Goal: Feedback & Contribution: Leave review/rating

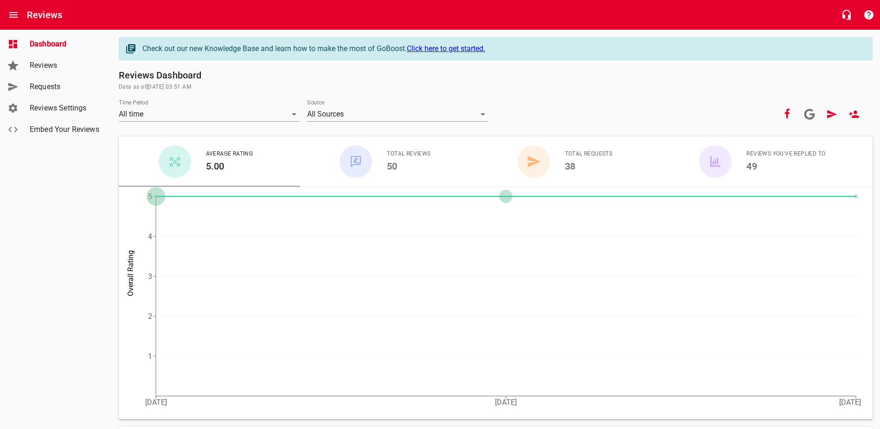
click at [65, 78] on link "Requests" at bounding box center [55, 86] width 111 height 21
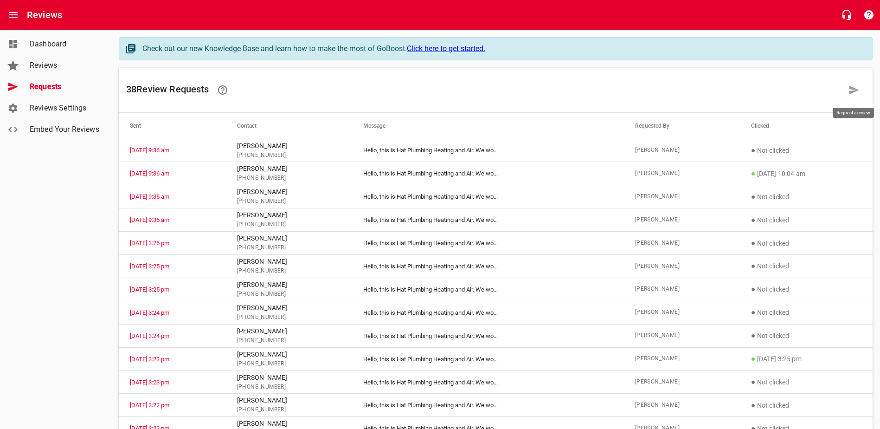
click at [855, 94] on icon at bounding box center [854, 89] width 11 height 11
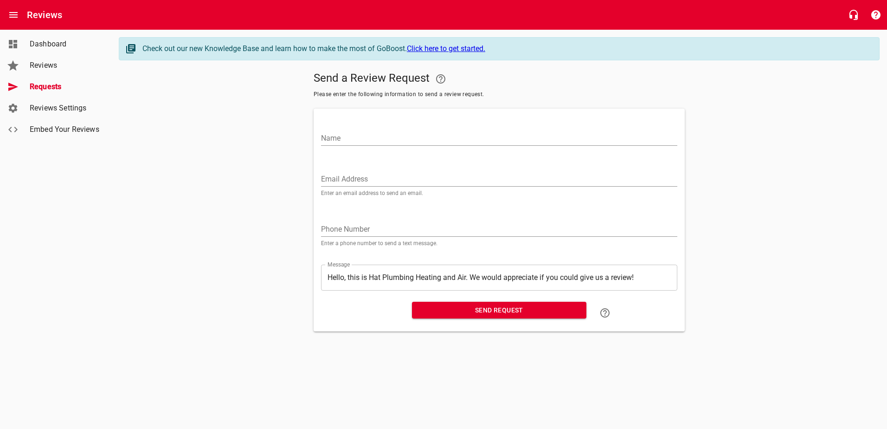
click at [380, 141] on input "Name" at bounding box center [499, 138] width 356 height 15
type input "[PERSON_NAME]"
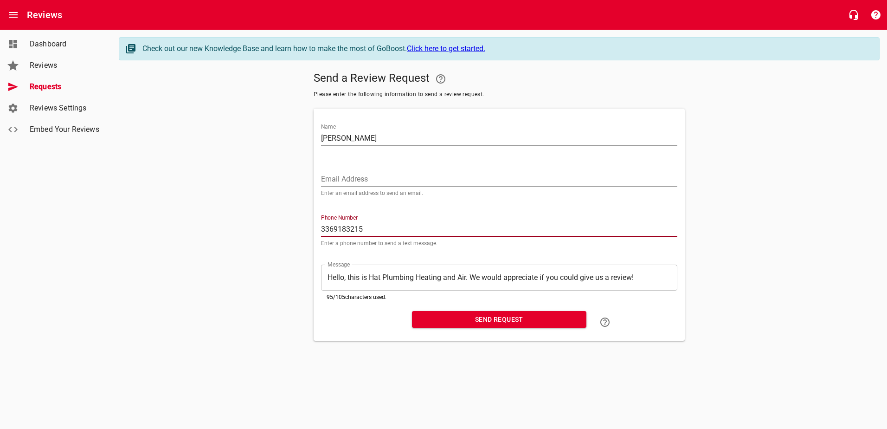
type input "3369183215"
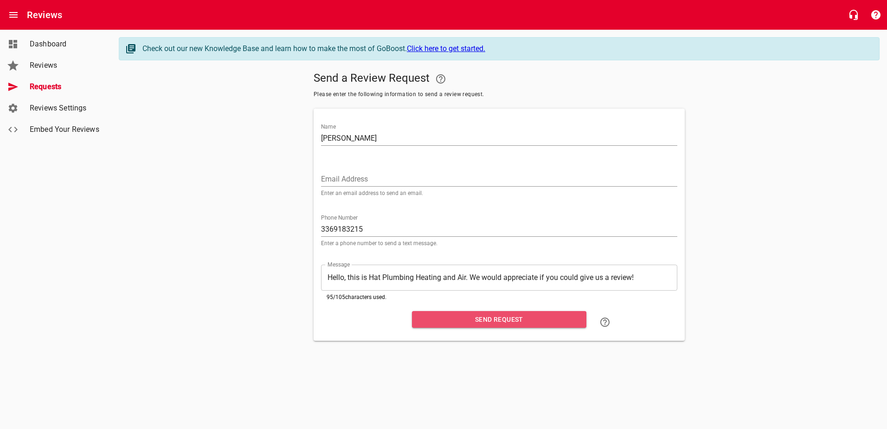
click at [506, 316] on span "Send Request" at bounding box center [500, 320] width 160 height 12
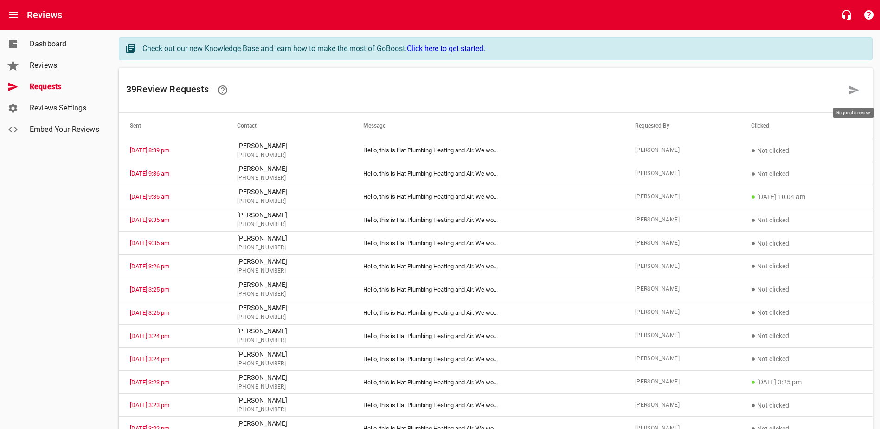
click at [856, 87] on icon at bounding box center [854, 89] width 11 height 11
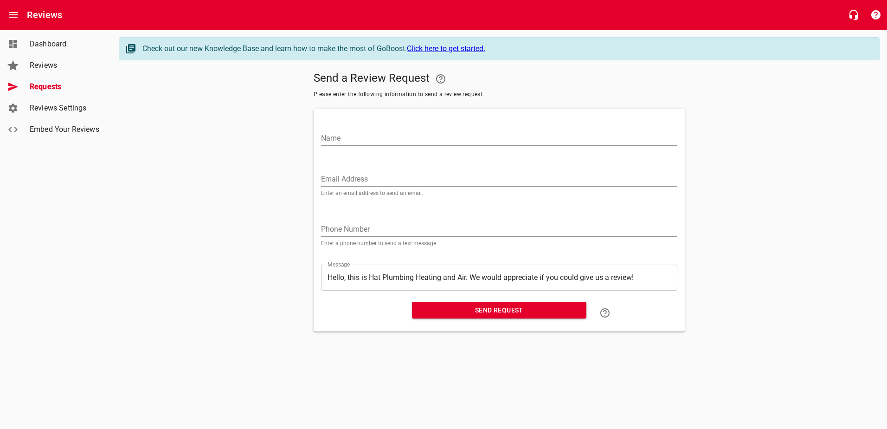
click at [414, 136] on input "Name" at bounding box center [499, 138] width 356 height 15
type input "[PERSON_NAME]"
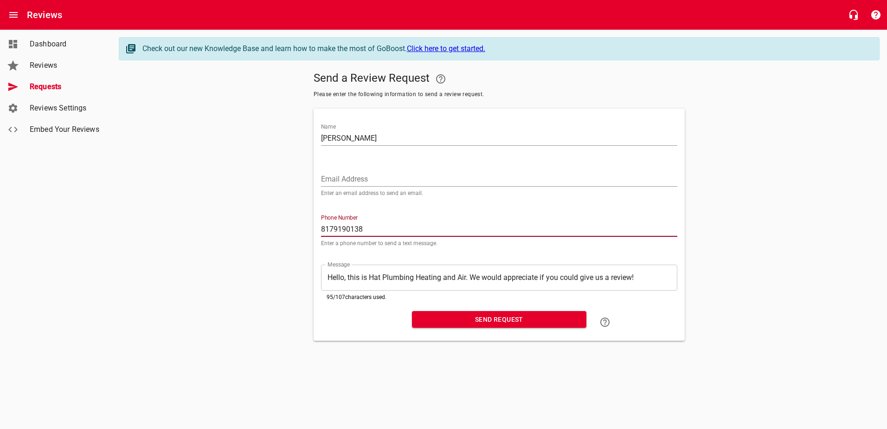
type input "8179190138"
click at [531, 312] on button "Send Request" at bounding box center [499, 319] width 174 height 17
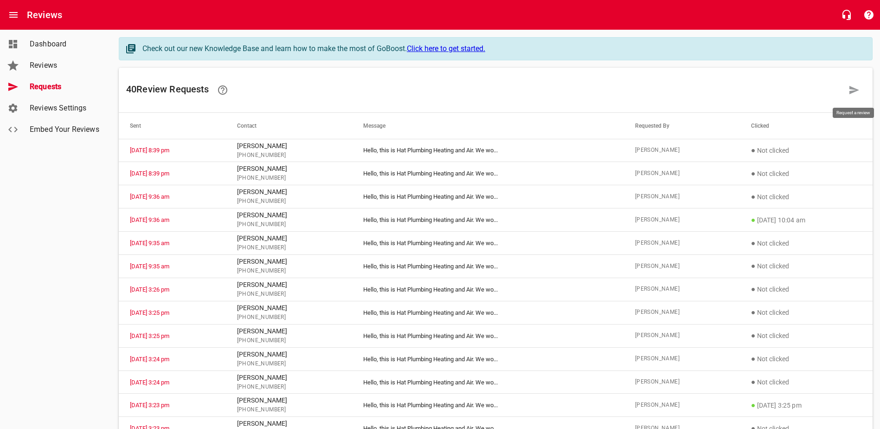
click at [857, 94] on icon at bounding box center [854, 89] width 11 height 11
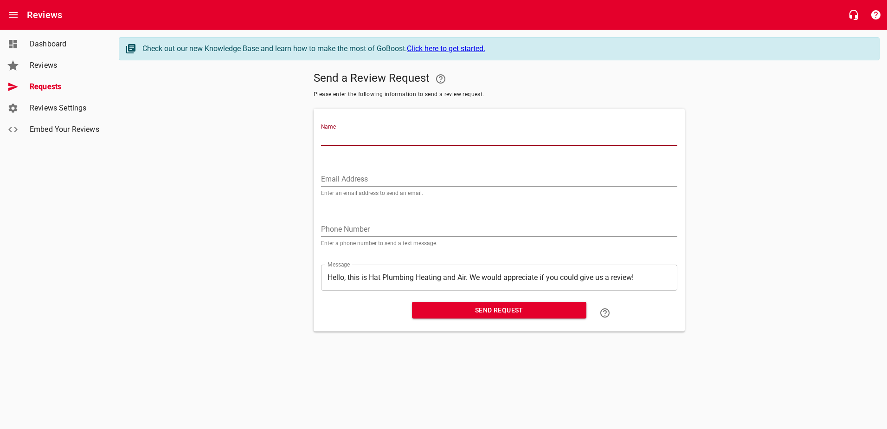
click at [421, 138] on input "Name" at bounding box center [499, 138] width 356 height 15
type input "[PERSON_NAME]"
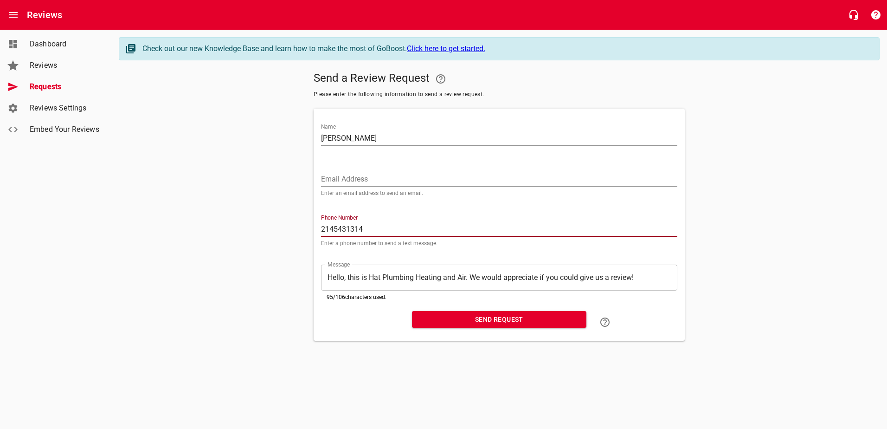
type input "2145431314"
click at [528, 317] on span "Send Request" at bounding box center [500, 320] width 160 height 12
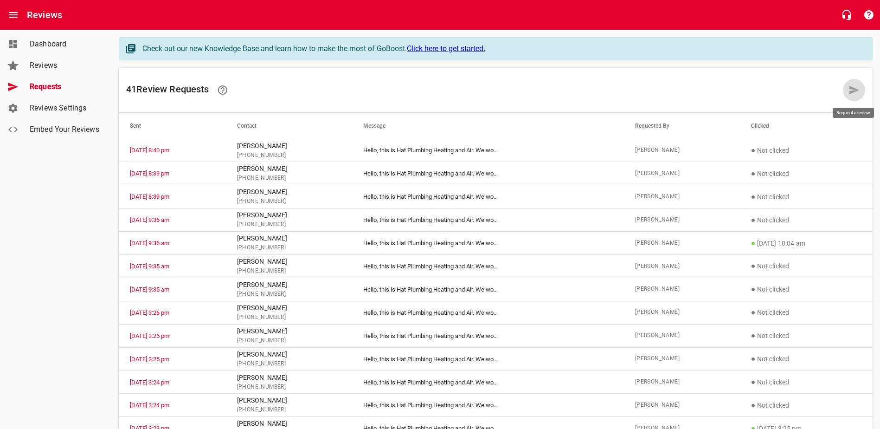
click at [854, 90] on icon at bounding box center [854, 89] width 11 height 11
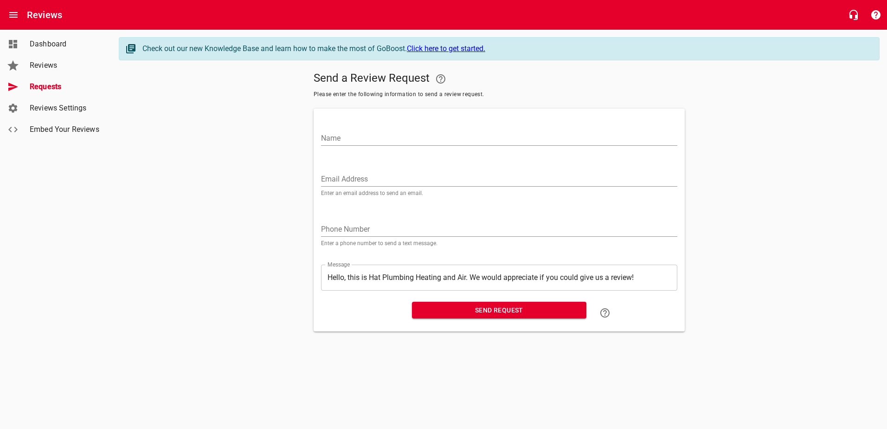
drag, startPoint x: 401, startPoint y: 126, endPoint x: 397, endPoint y: 138, distance: 12.8
click at [401, 126] on div "Name" at bounding box center [499, 134] width 356 height 22
click at [395, 142] on input "Name" at bounding box center [499, 138] width 356 height 15
type input "[PERSON_NAME]"
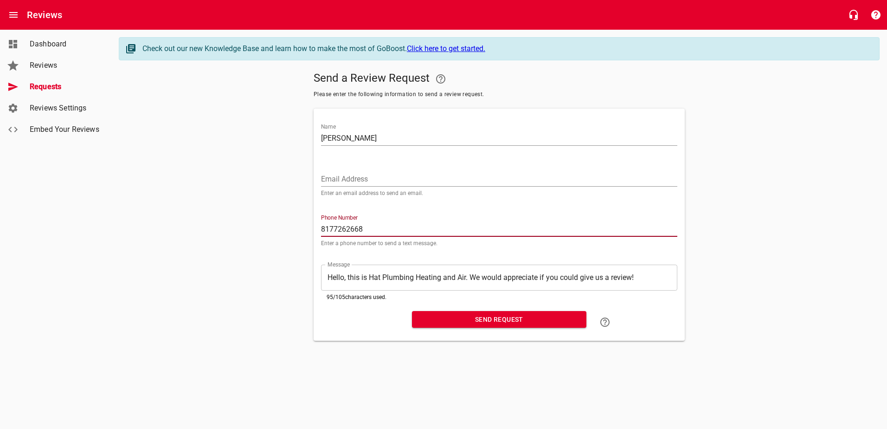
type input "8177262668"
click at [522, 320] on span "Send Request" at bounding box center [500, 320] width 160 height 12
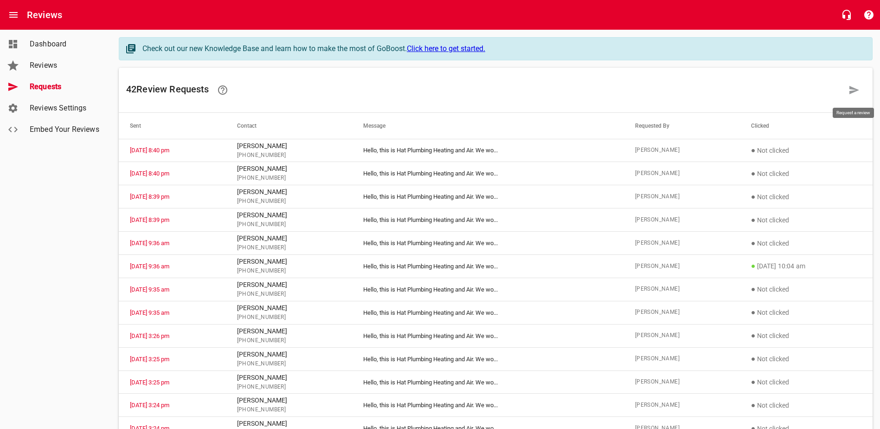
click at [856, 87] on icon at bounding box center [854, 89] width 11 height 11
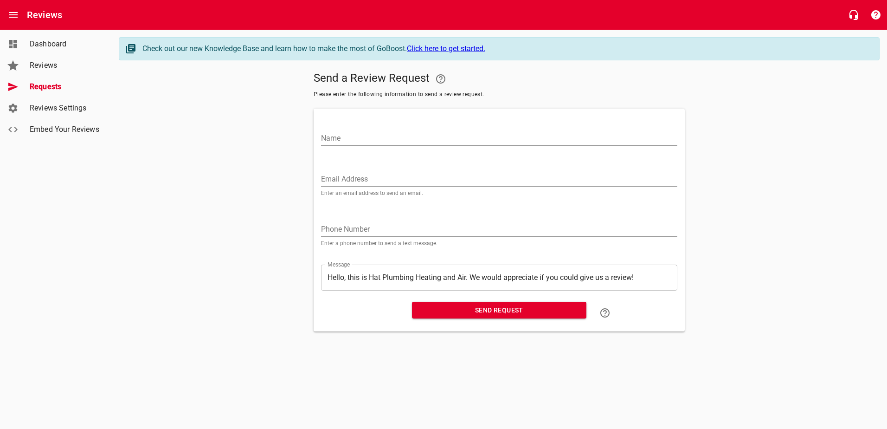
click at [340, 133] on input "Name" at bounding box center [499, 138] width 356 height 15
type input "P"
type input "Star [PERSON_NAME]"
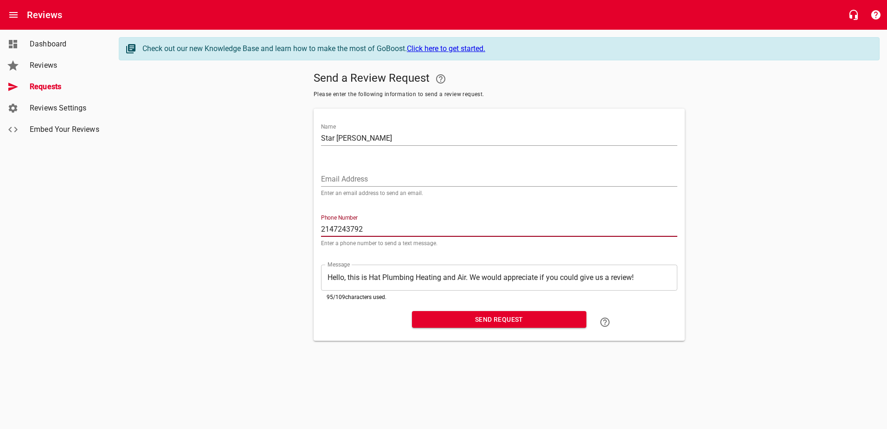
type input "2147243792"
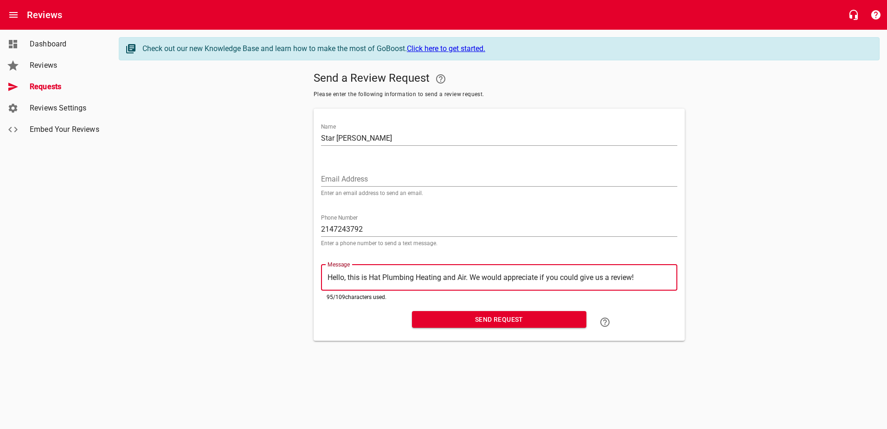
click at [513, 324] on span "Send Request" at bounding box center [500, 320] width 160 height 12
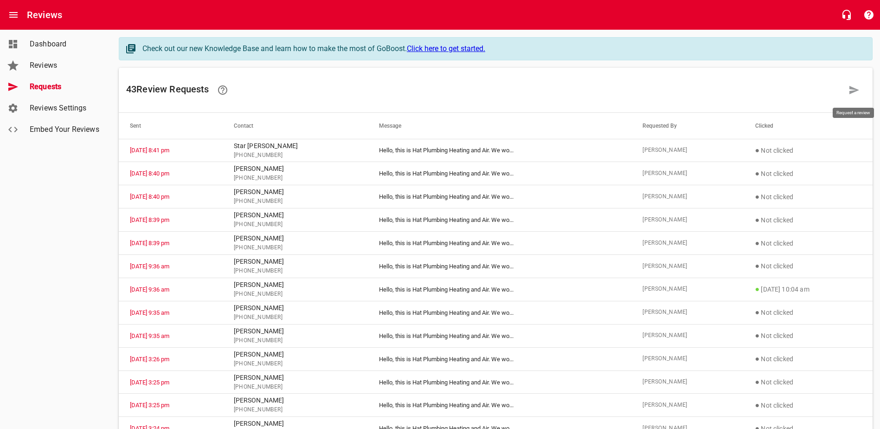
click at [853, 88] on icon at bounding box center [855, 90] width 10 height 8
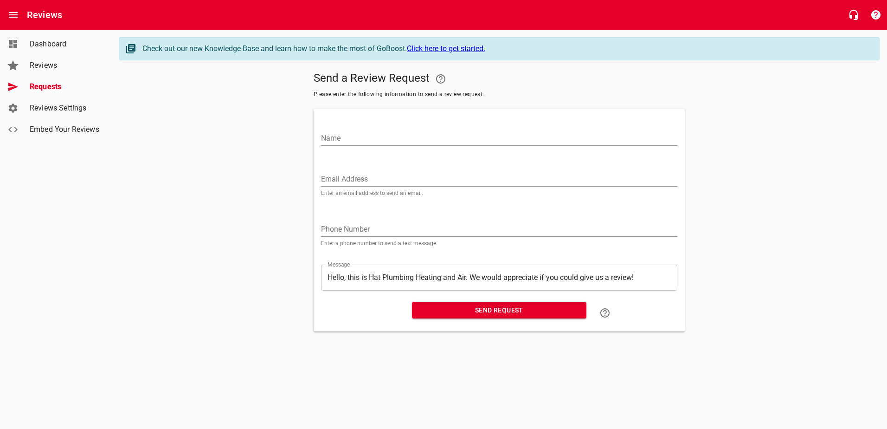
click at [436, 136] on input "Name" at bounding box center [499, 138] width 356 height 15
type input "[PERSON_NAME]"
click at [437, 223] on input "tel" at bounding box center [499, 229] width 356 height 15
click at [351, 229] on input "tel" at bounding box center [499, 229] width 356 height 15
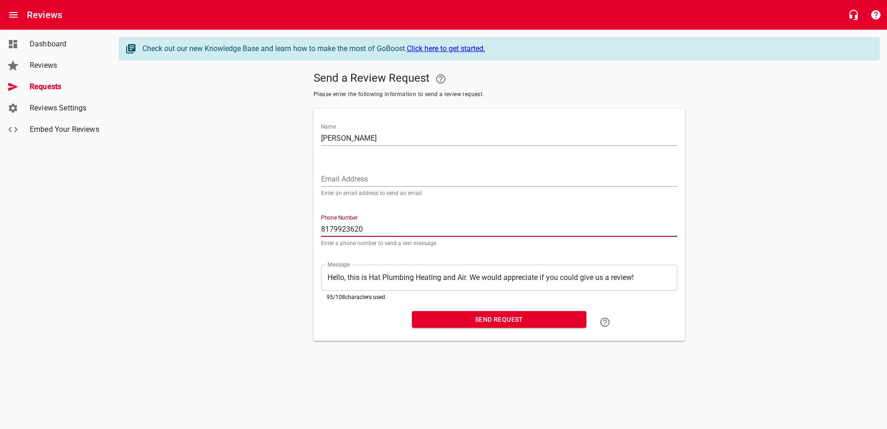
type input "8179923620"
click at [465, 316] on span "Send Request" at bounding box center [500, 320] width 160 height 12
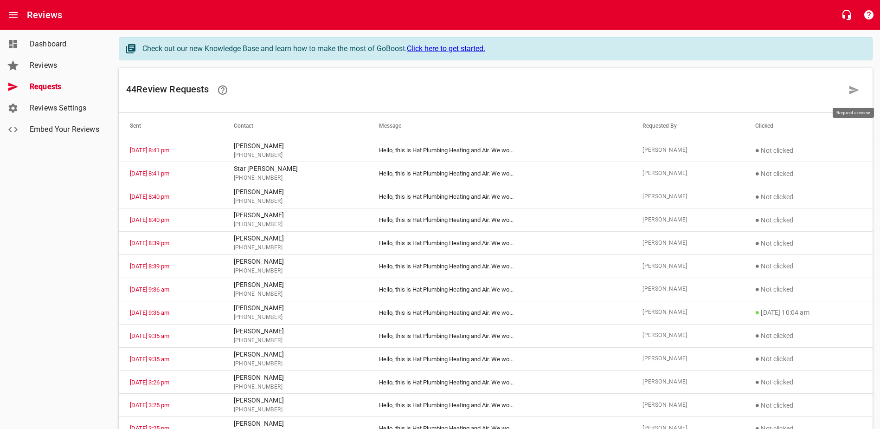
click at [855, 90] on icon at bounding box center [854, 89] width 11 height 11
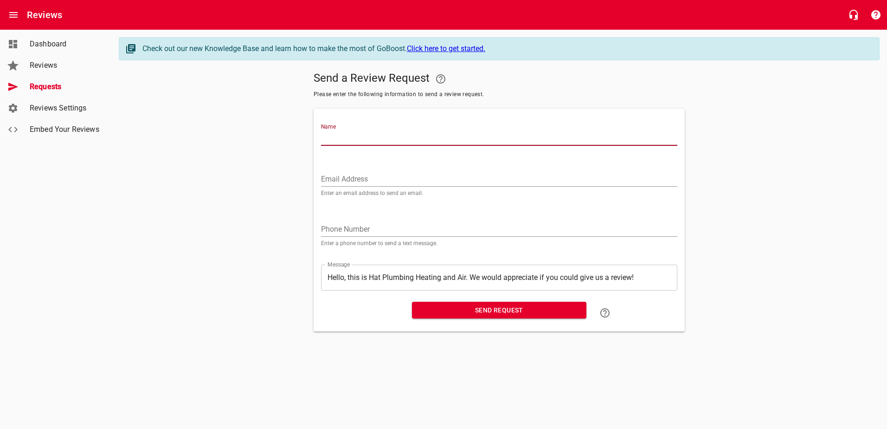
click at [372, 131] on input "Name" at bounding box center [499, 138] width 356 height 15
type input "[PERSON_NAME]"
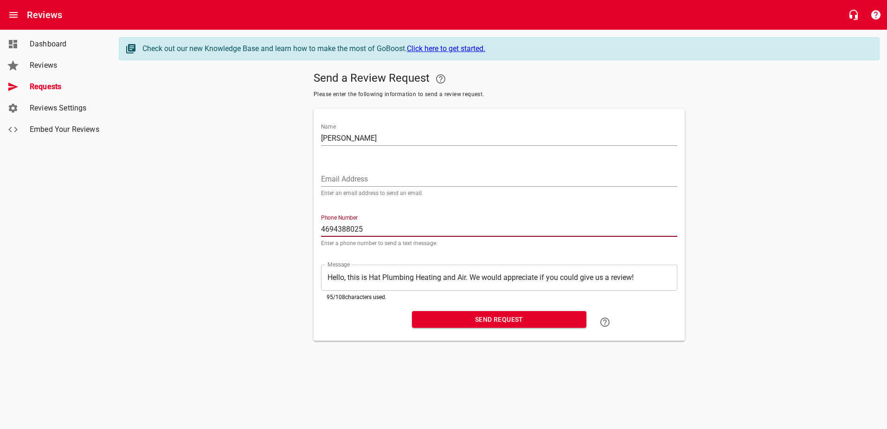
type input "4694388025"
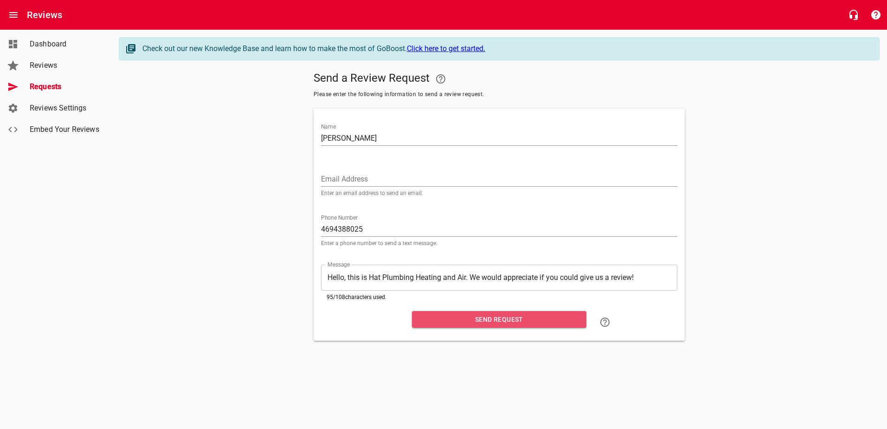
click at [468, 319] on span "Send Request" at bounding box center [500, 320] width 160 height 12
